Goal: Information Seeking & Learning: Learn about a topic

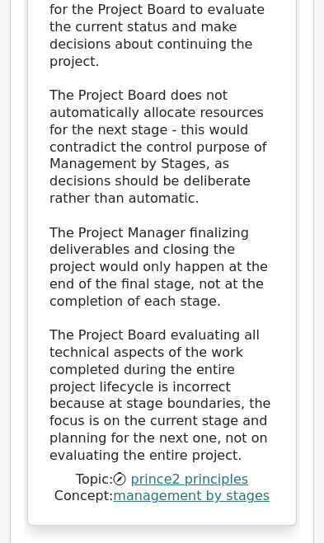
scroll to position [3216, 0]
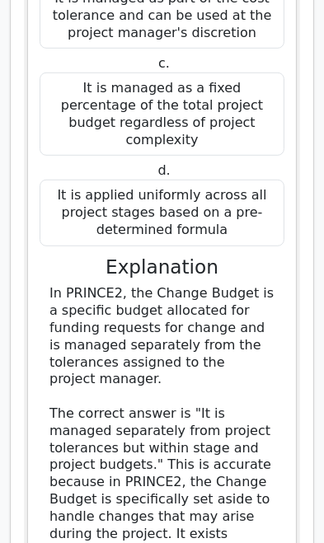
scroll to position [4119, 0]
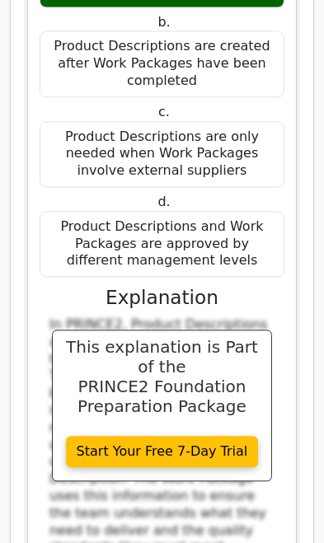
scroll to position [5567, 0]
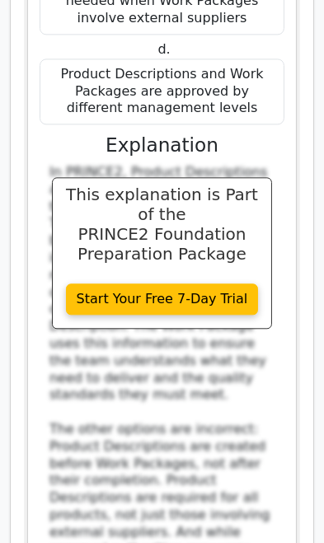
scroll to position [5720, 0]
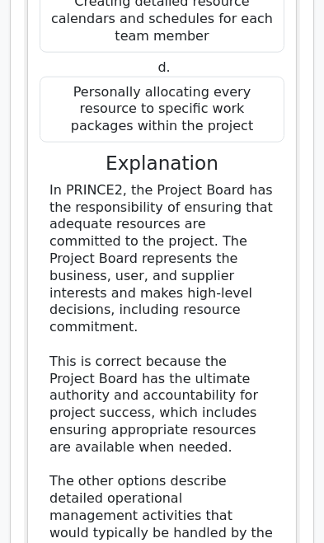
scroll to position [8258, 0]
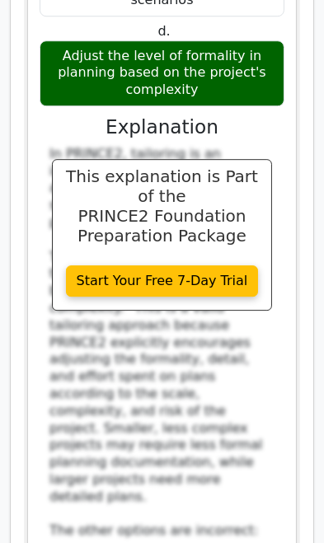
scroll to position [9882, 0]
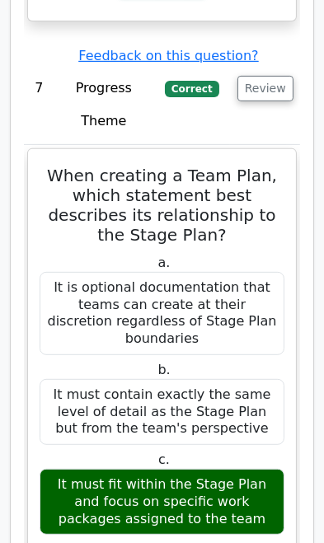
scroll to position [11019, 0]
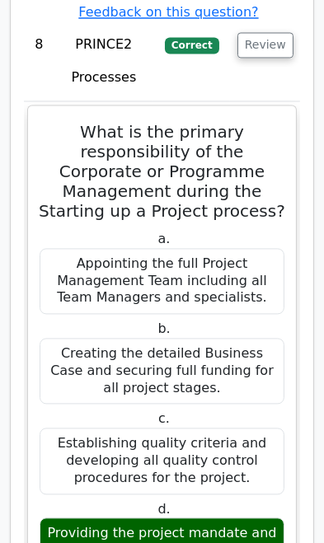
scroll to position [12500, 0]
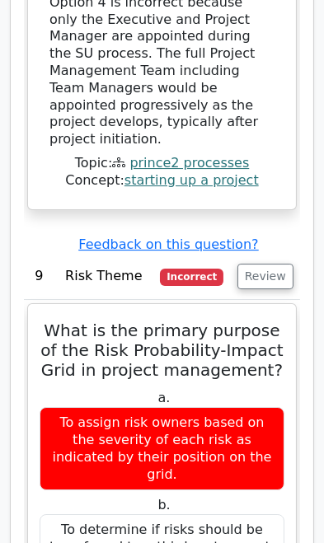
scroll to position [13773, 0]
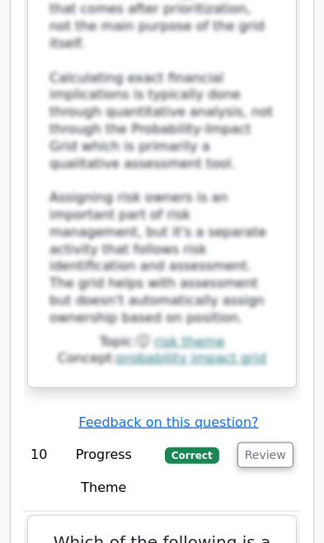
scroll to position [14941, 0]
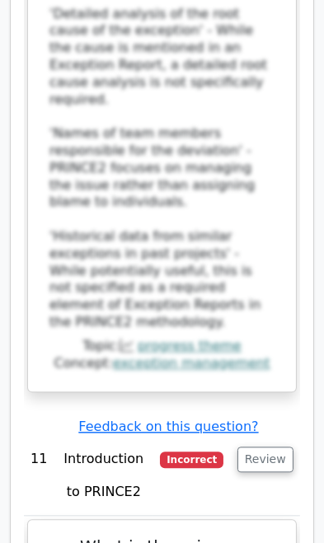
scroll to position [16170, 0]
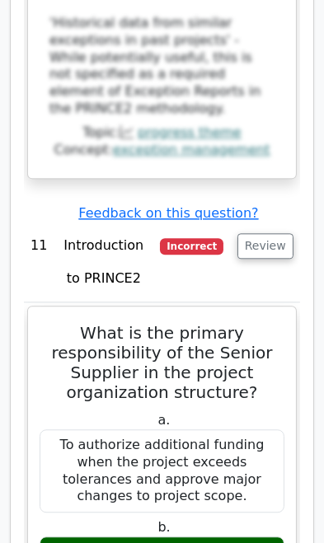
scroll to position [16398, 0]
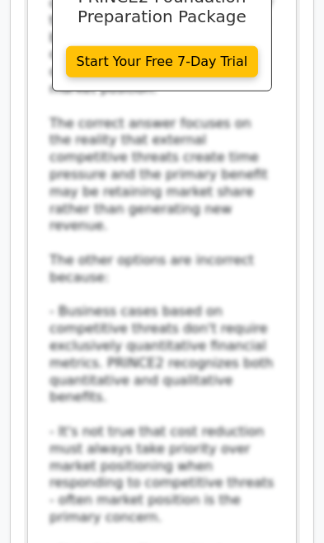
scroll to position [18691, 0]
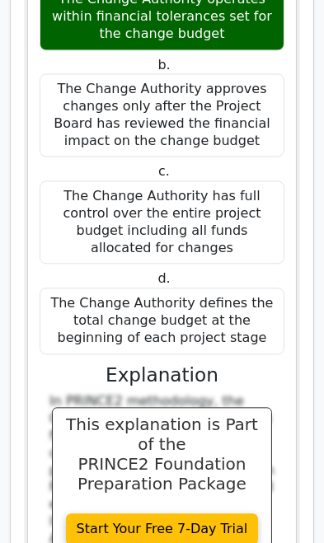
scroll to position [19760, 0]
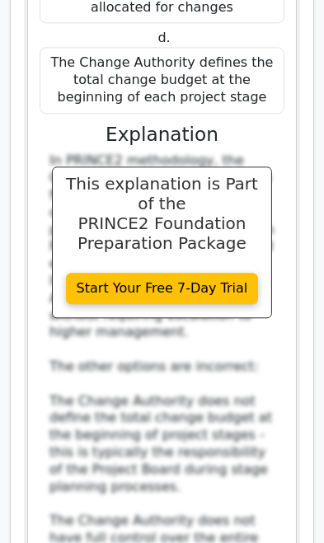
scroll to position [19978, 0]
